Goal: Use online tool/utility: Utilize a website feature to perform a specific function

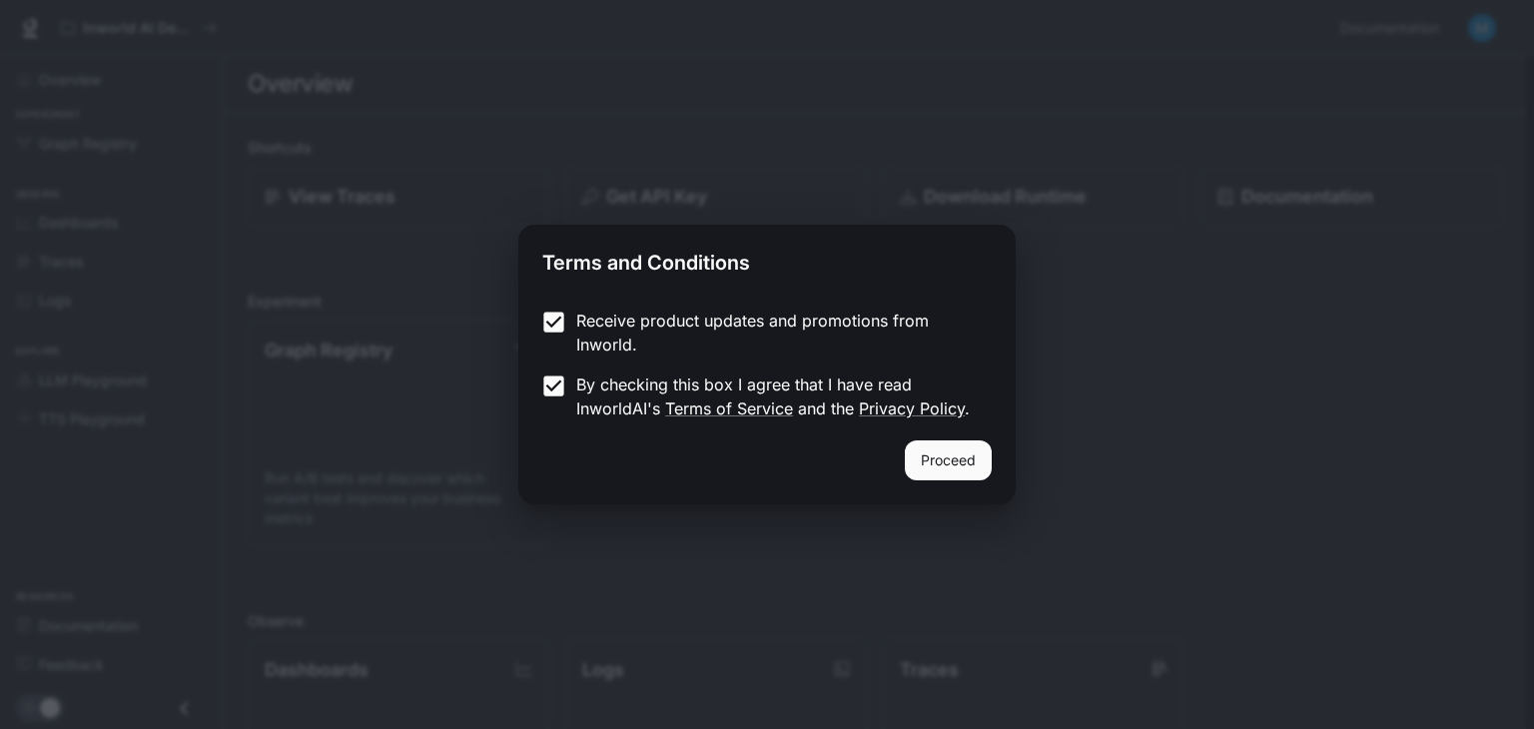
click at [969, 466] on button "Proceed" at bounding box center [948, 460] width 87 height 40
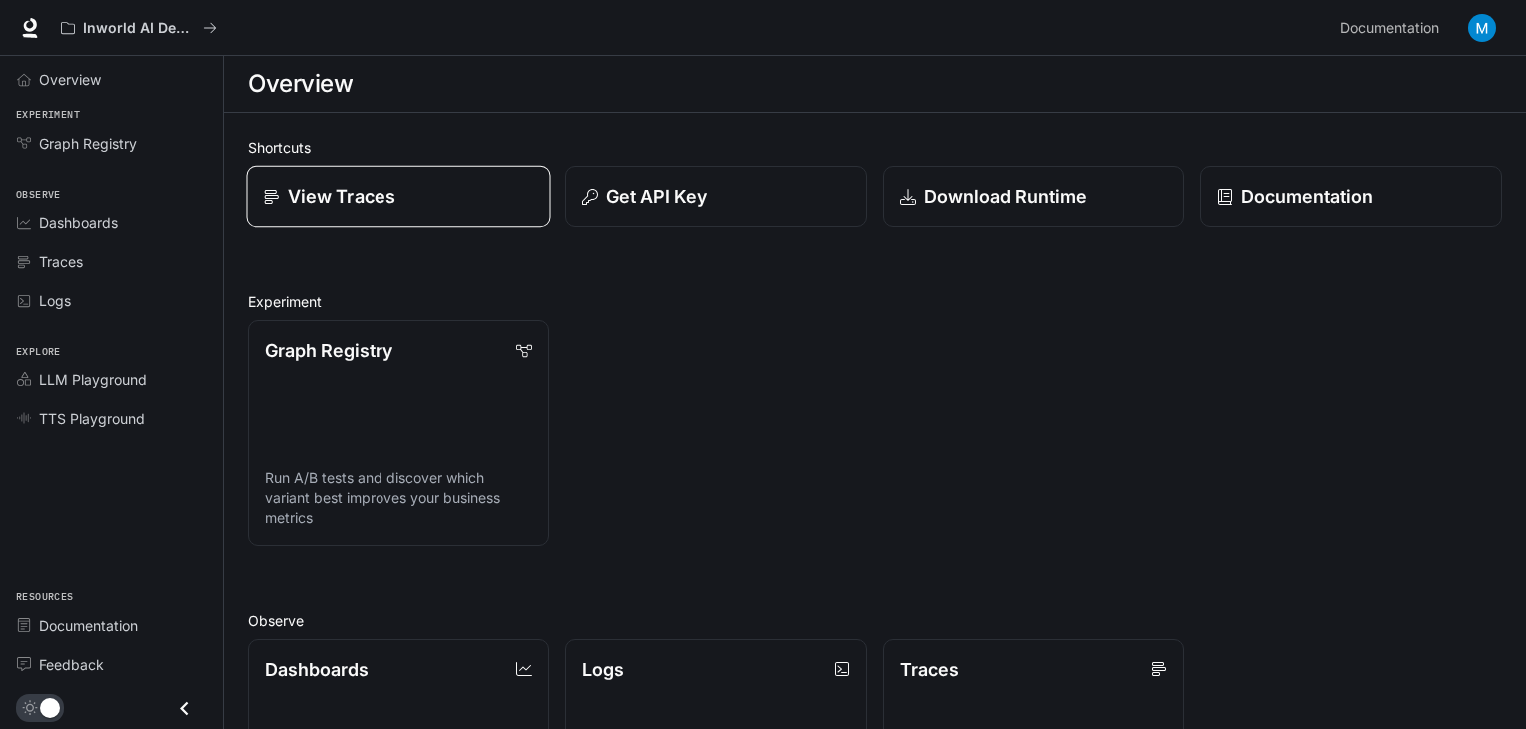
click at [342, 193] on p "View Traces" at bounding box center [342, 196] width 108 height 27
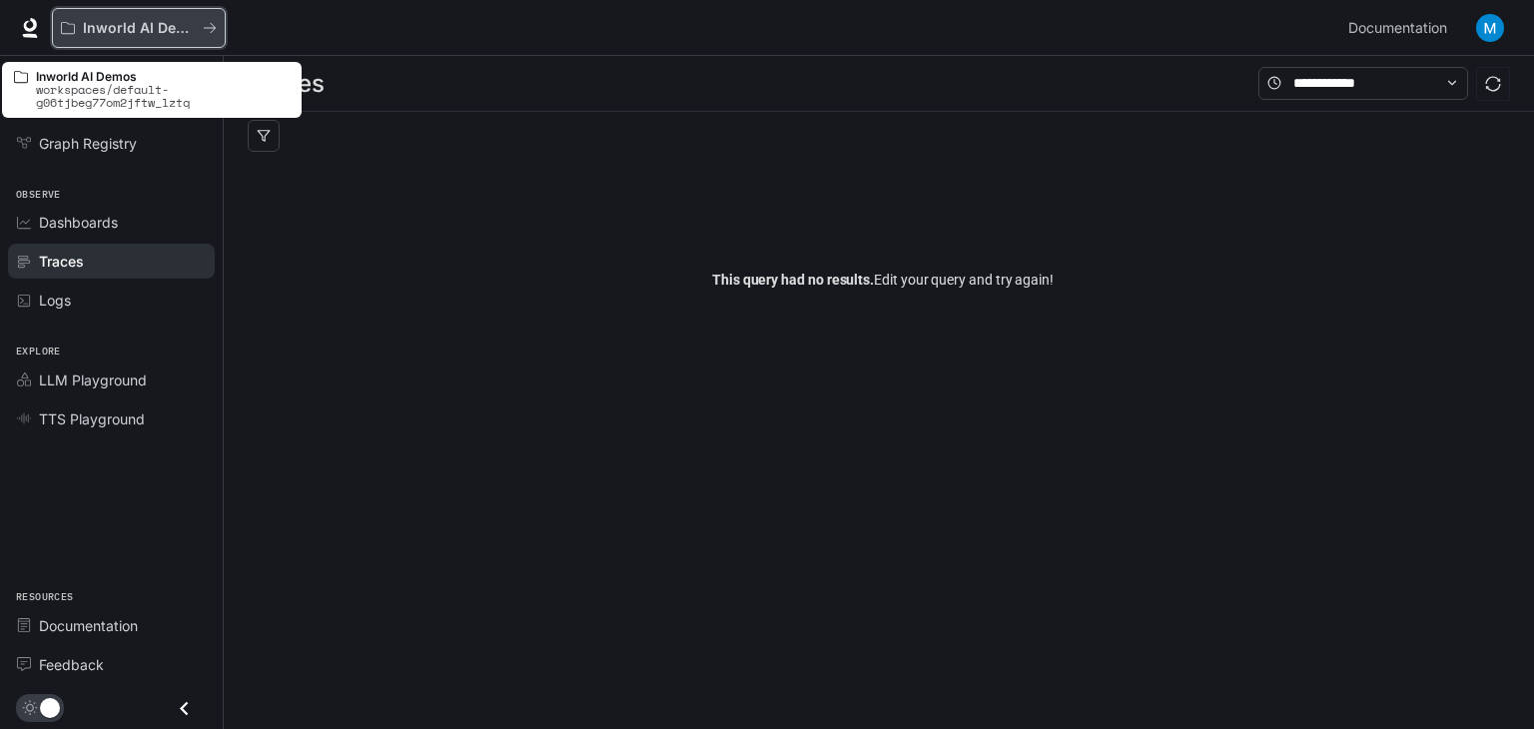
click at [105, 26] on p "Inworld AI Demos" at bounding box center [139, 28] width 112 height 17
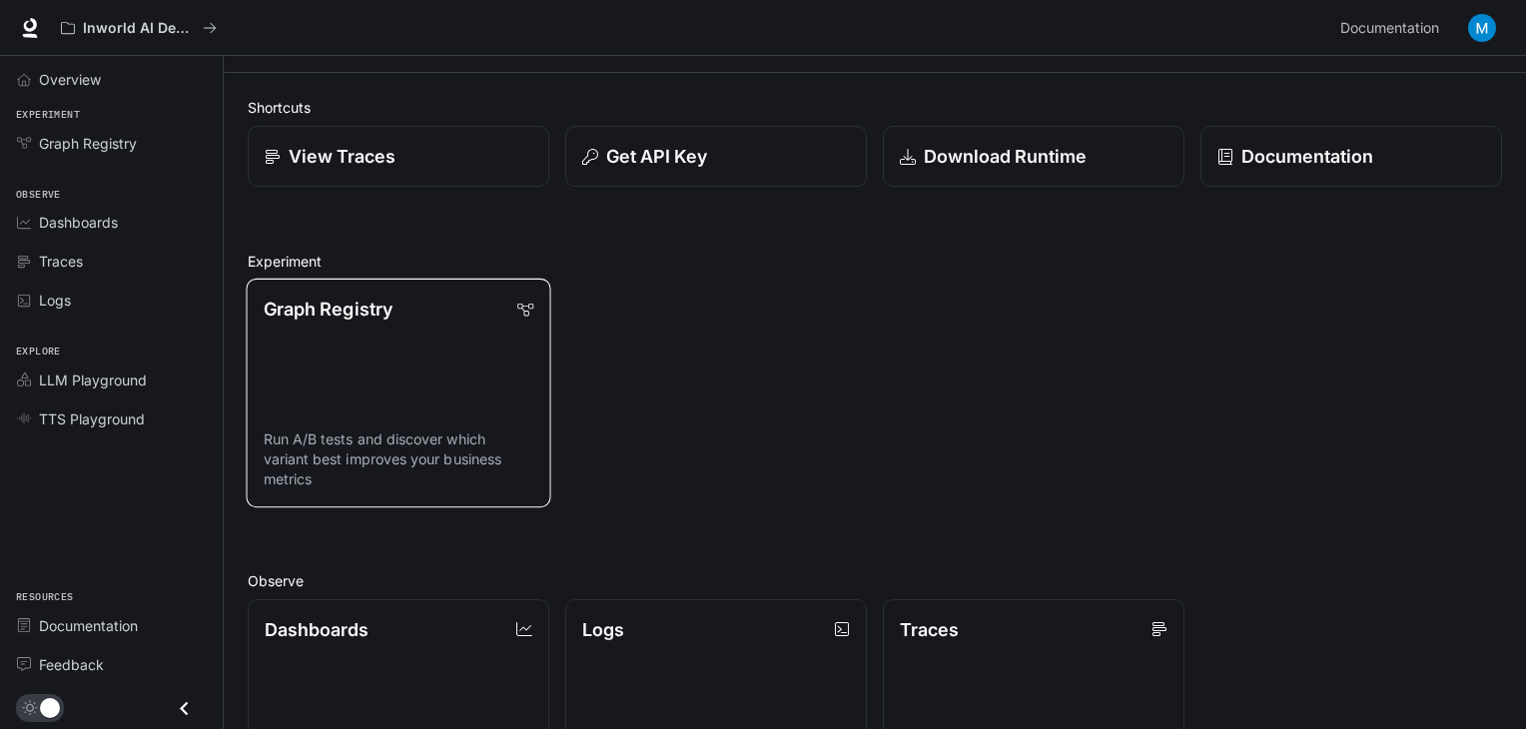
scroll to position [52, 0]
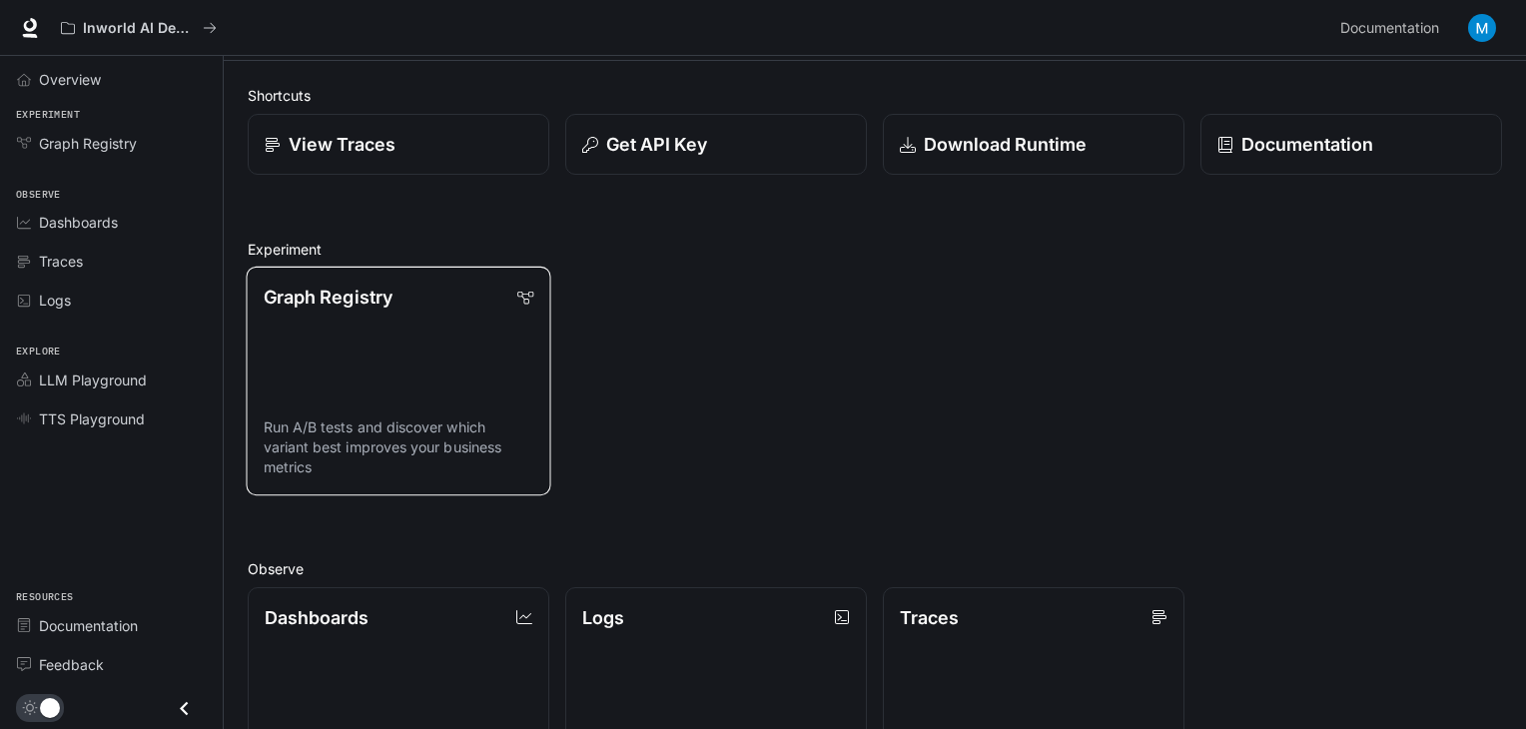
click at [425, 414] on link "Graph Registry Run A/B tests and discover which variant best improves your busi…" at bounding box center [398, 381] width 305 height 229
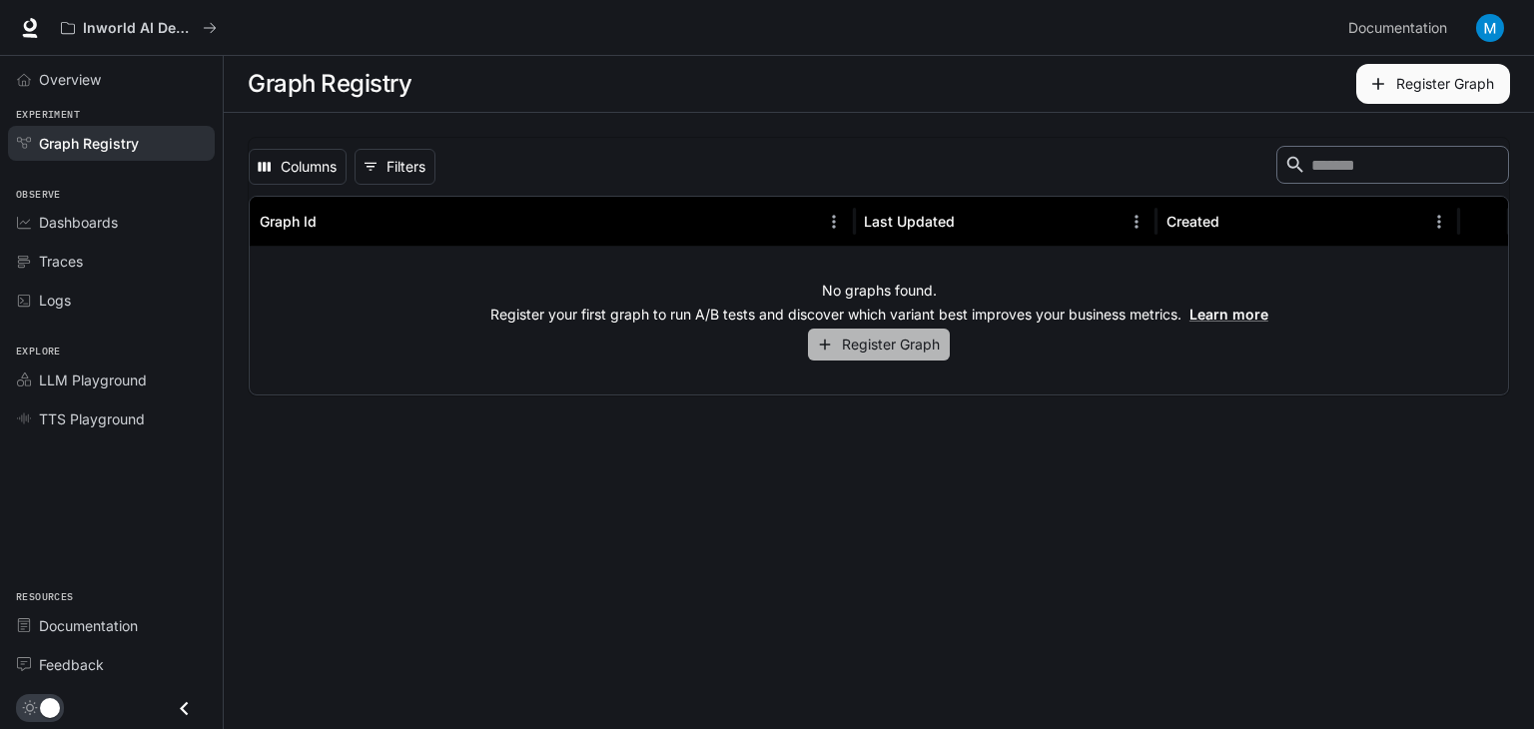
click at [831, 337] on icon "button" at bounding box center [825, 345] width 18 height 18
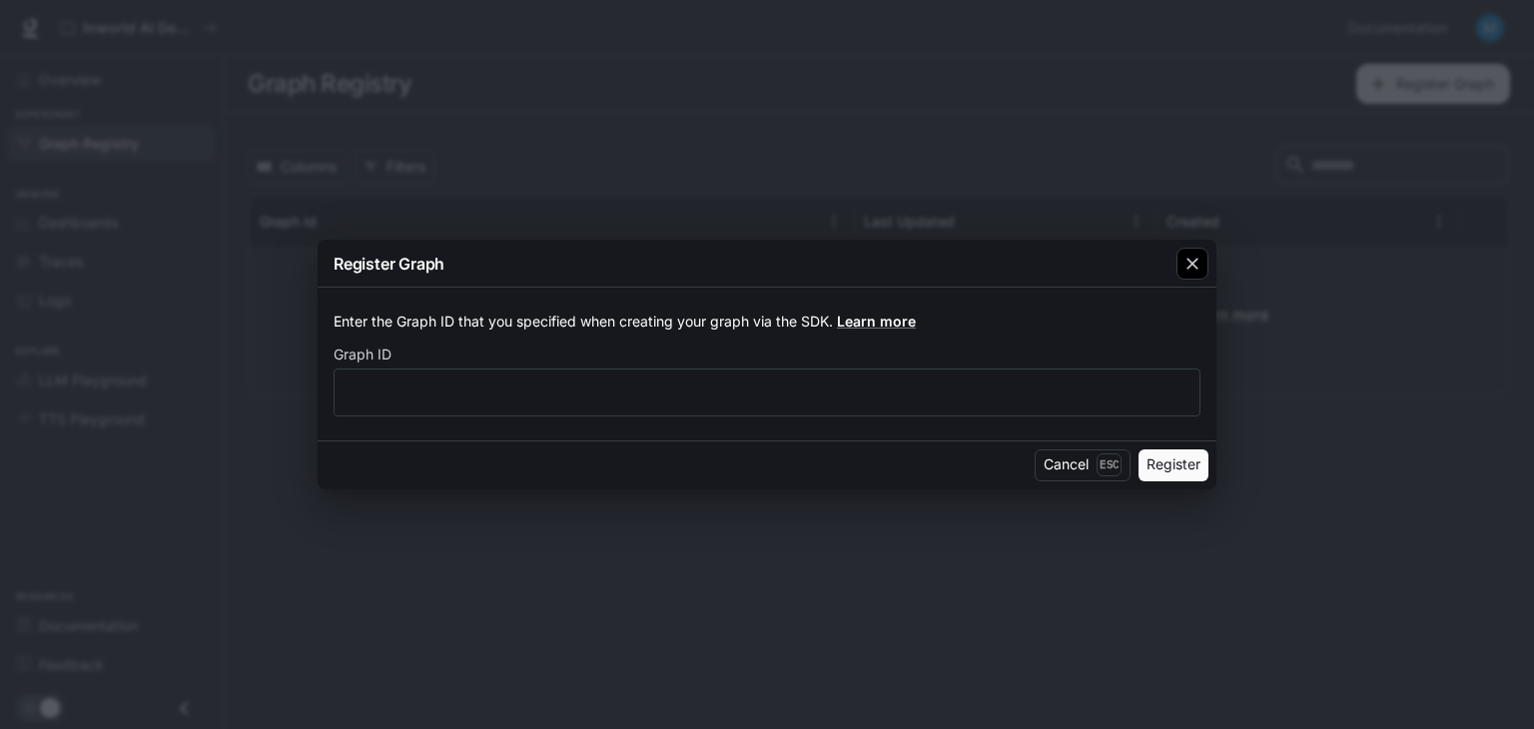
click at [1189, 264] on icon "button" at bounding box center [1193, 264] width 20 height 20
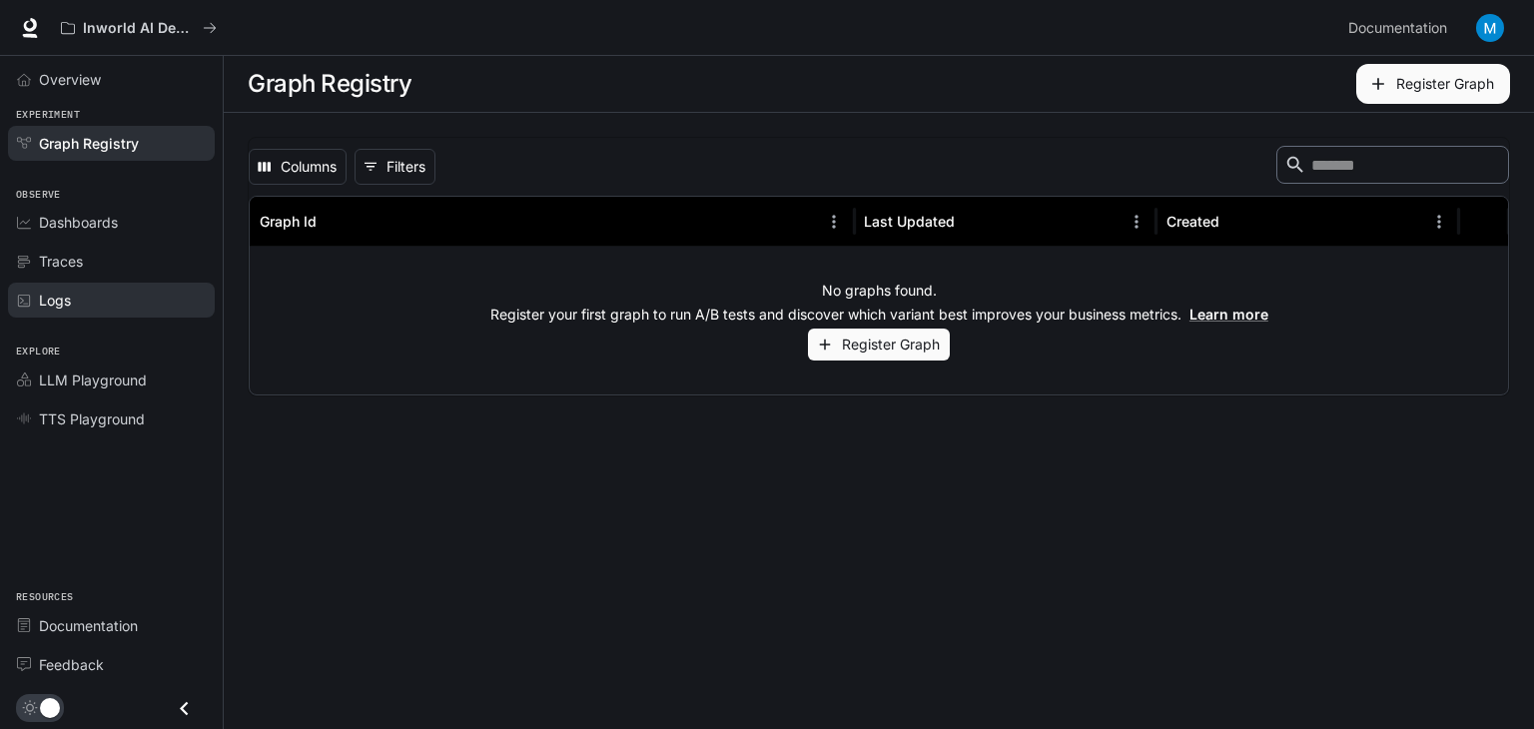
click at [97, 307] on div "Logs" at bounding box center [122, 300] width 167 height 21
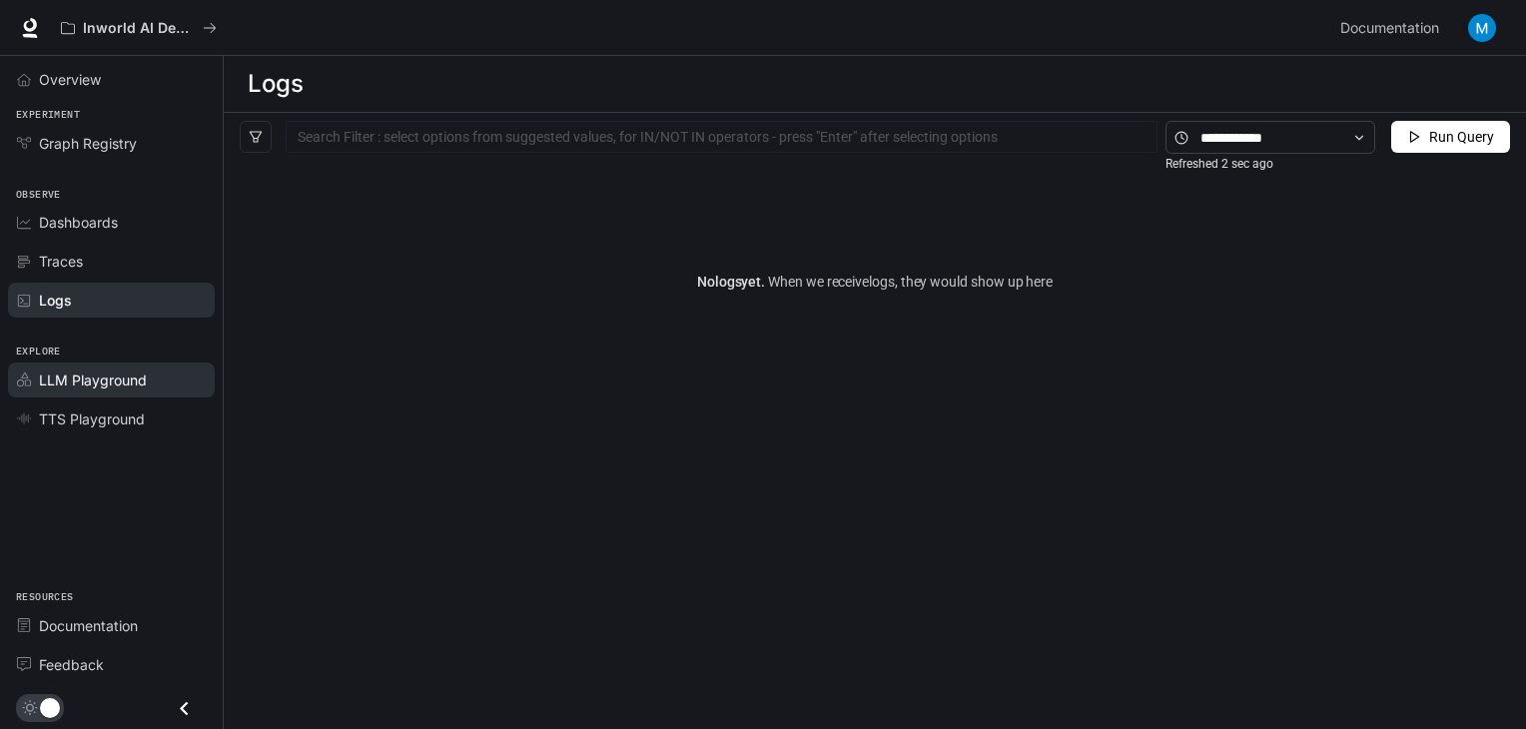
click at [97, 383] on span "LLM Playground" at bounding box center [93, 380] width 108 height 21
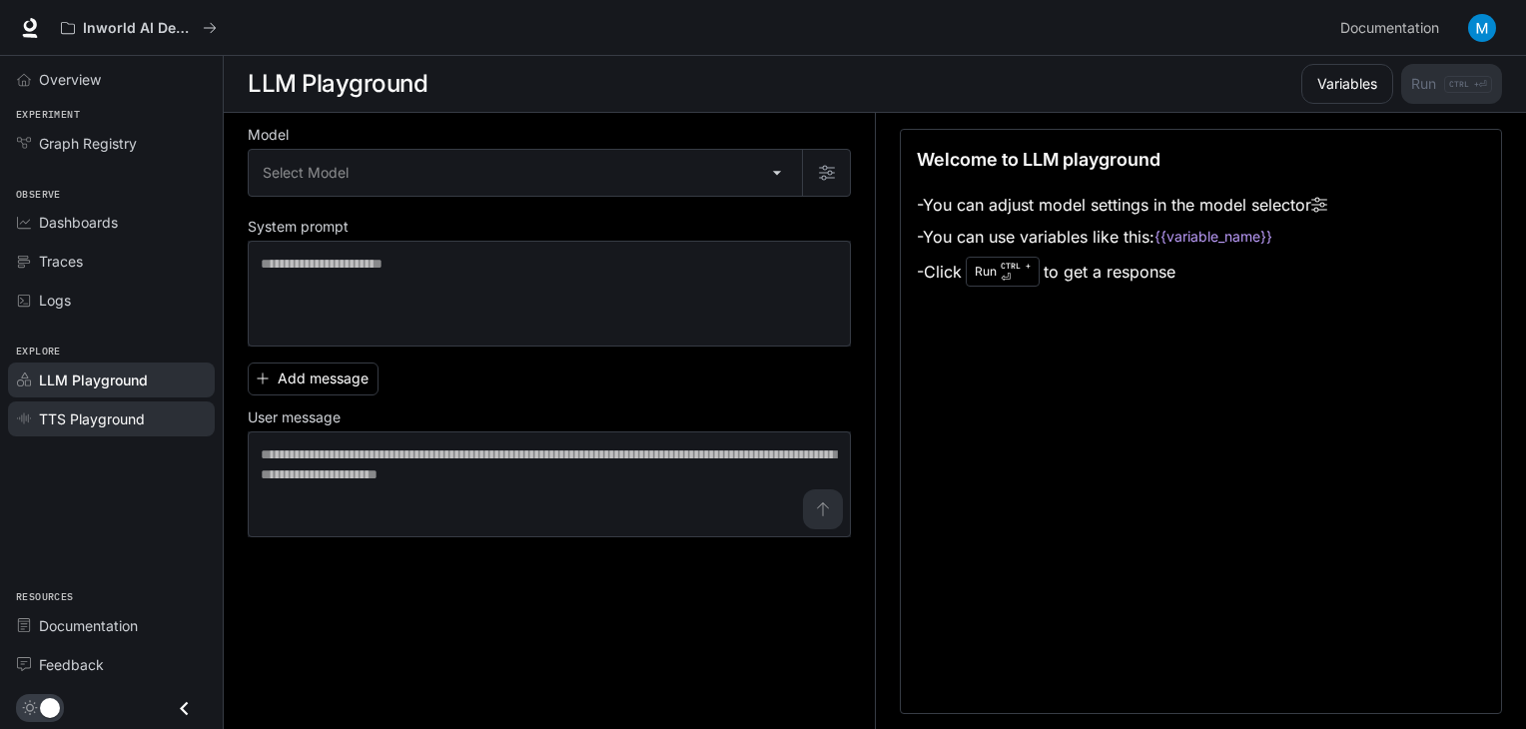
click at [92, 412] on span "TTS Playground" at bounding box center [92, 419] width 106 height 21
